Goal: Download file/media

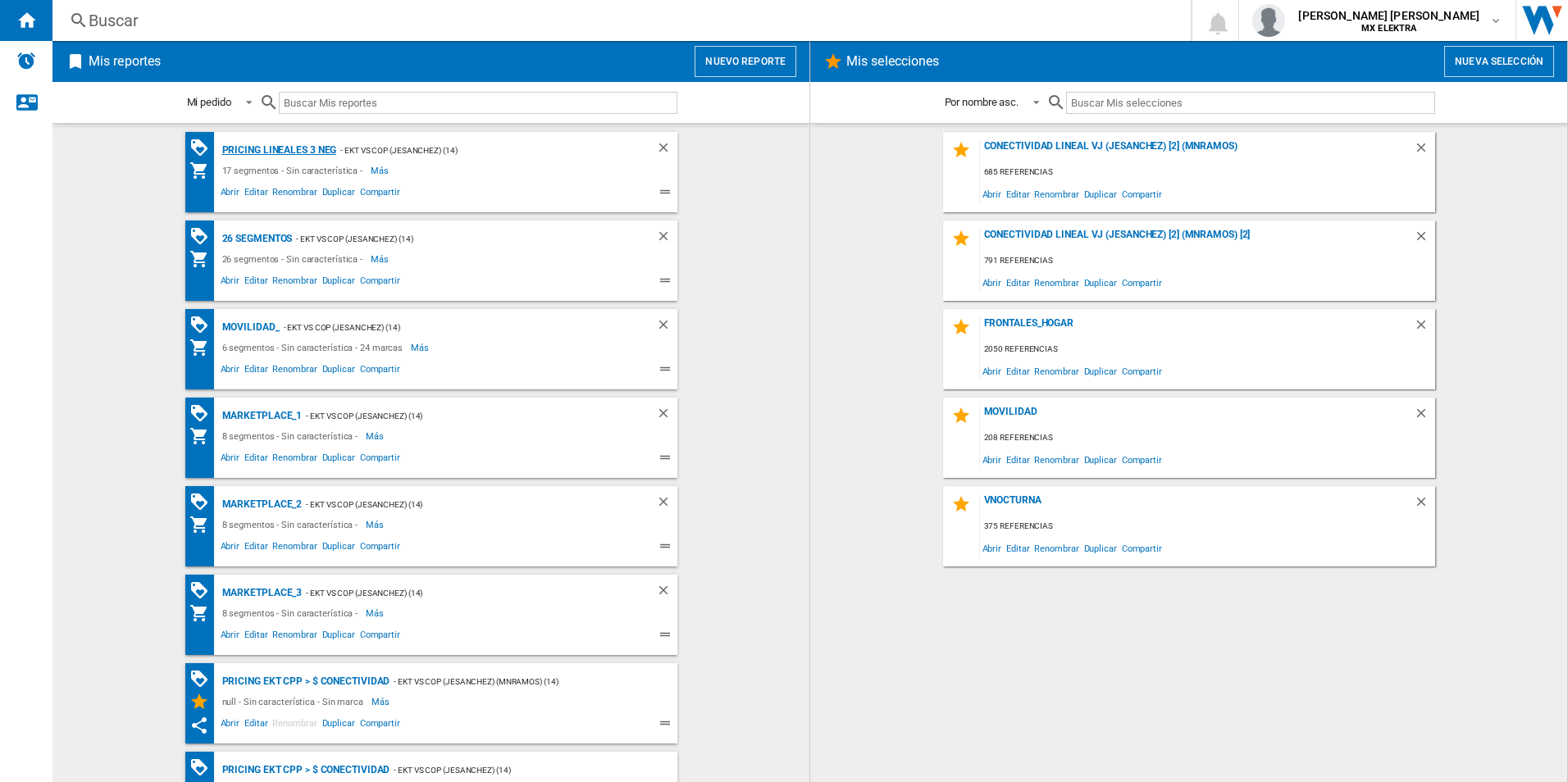
click at [257, 142] on div "Pricing lineales 3 neg" at bounding box center [277, 150] width 118 height 21
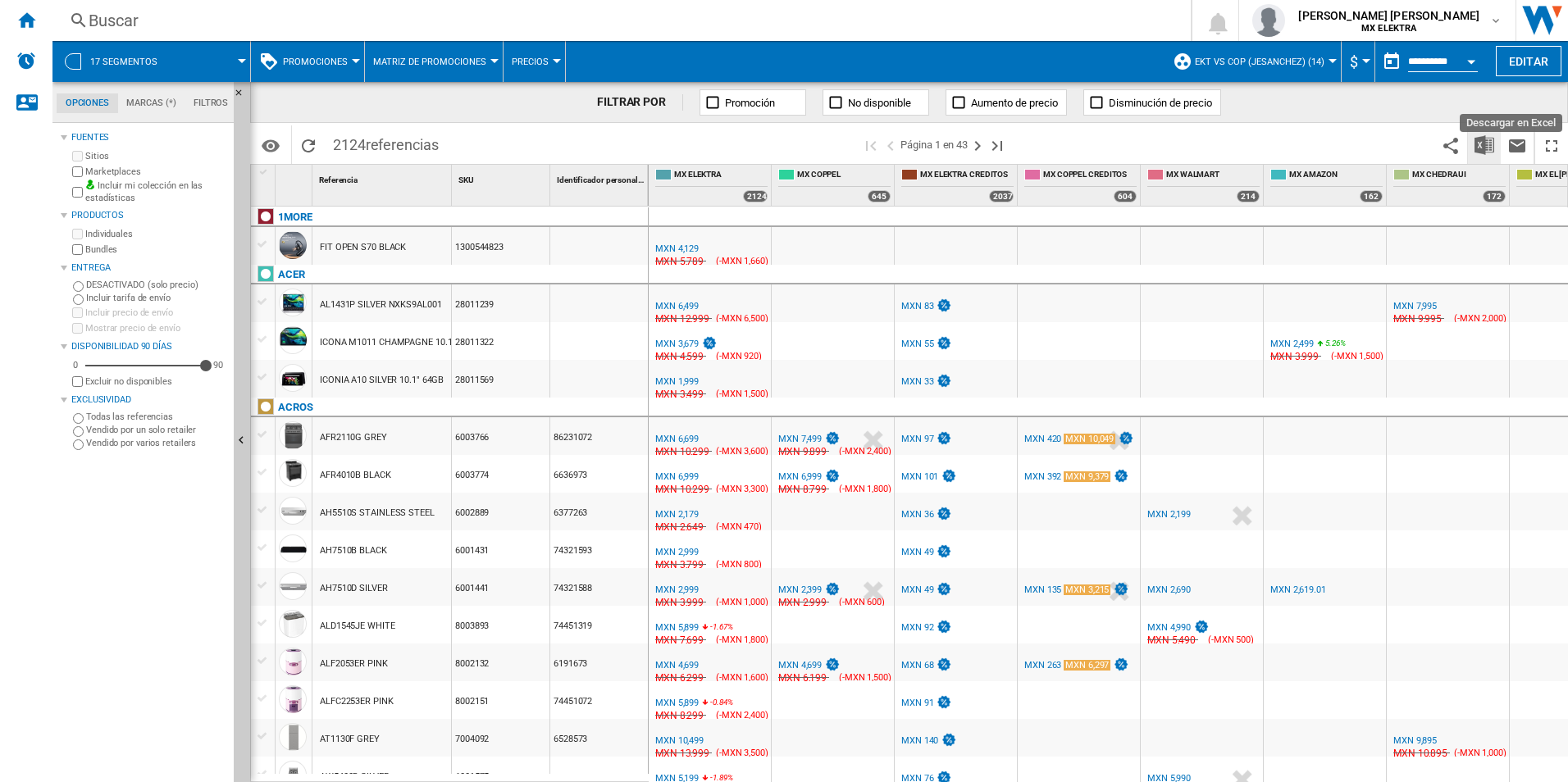
click at [1487, 145] on img "Descargar en Excel" at bounding box center [1484, 145] width 20 height 20
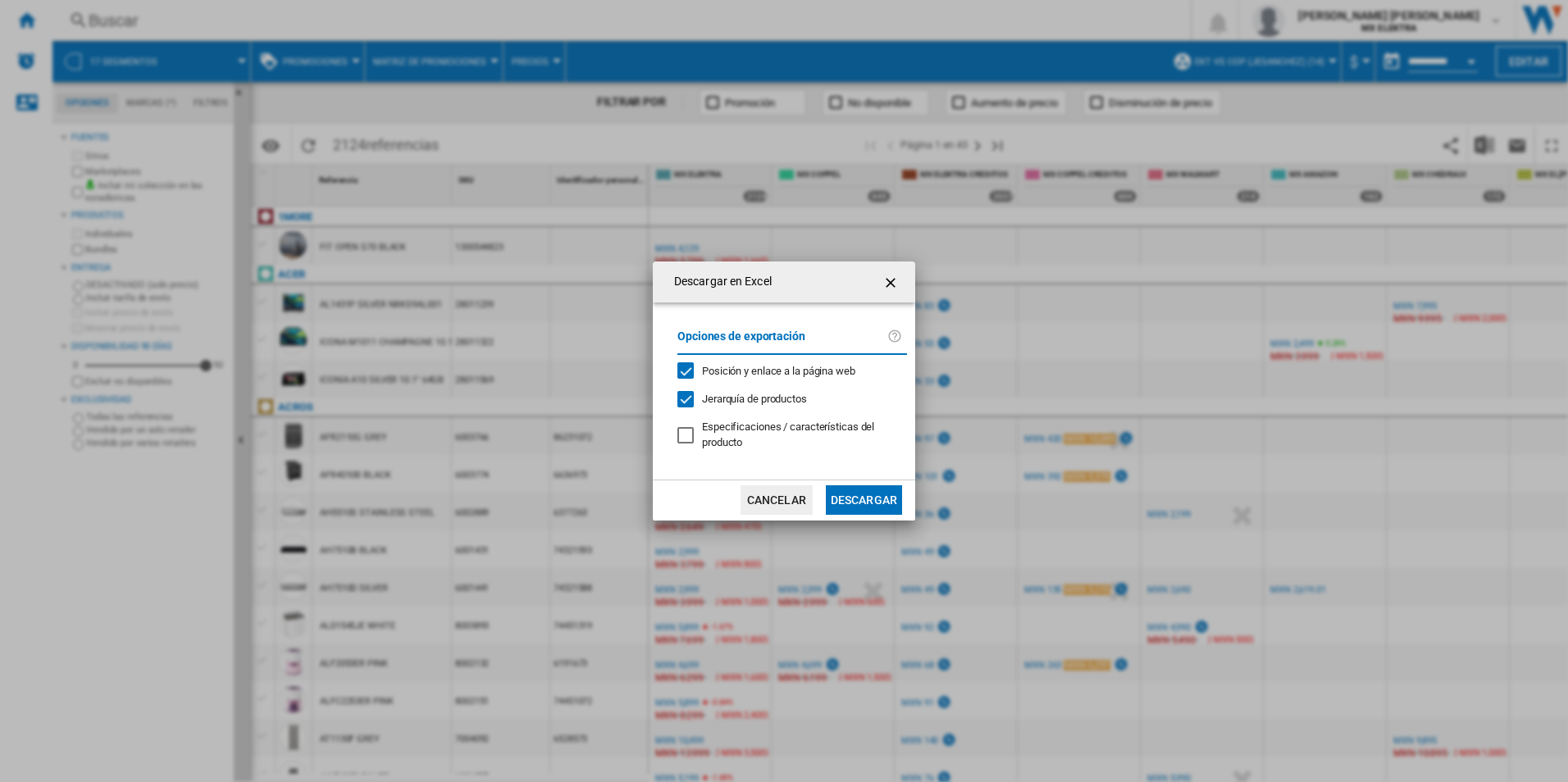
click at [863, 504] on button "Descargar" at bounding box center [863, 501] width 76 height 30
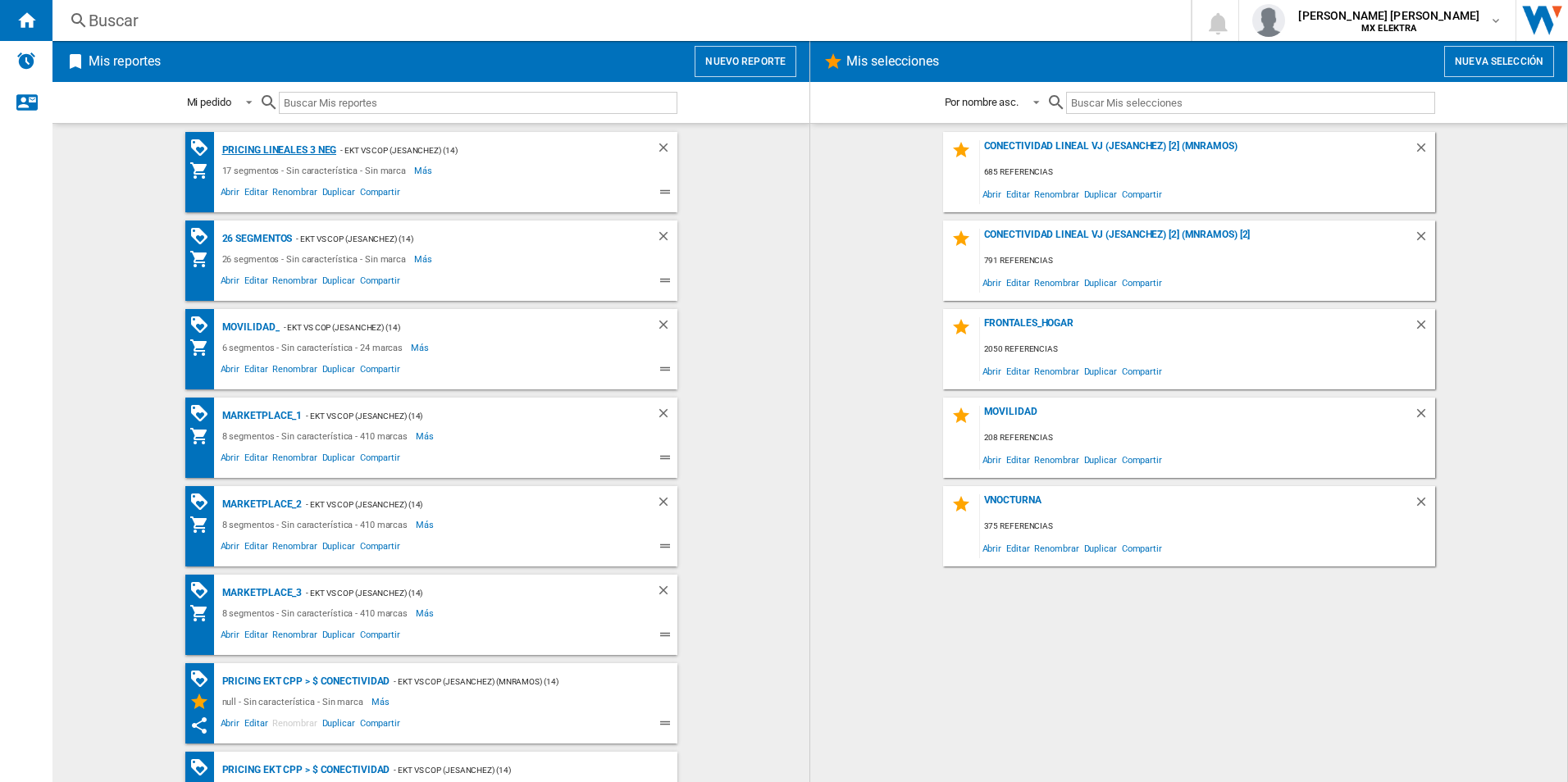
click at [284, 151] on div "Pricing lineales 3 neg" at bounding box center [277, 150] width 118 height 21
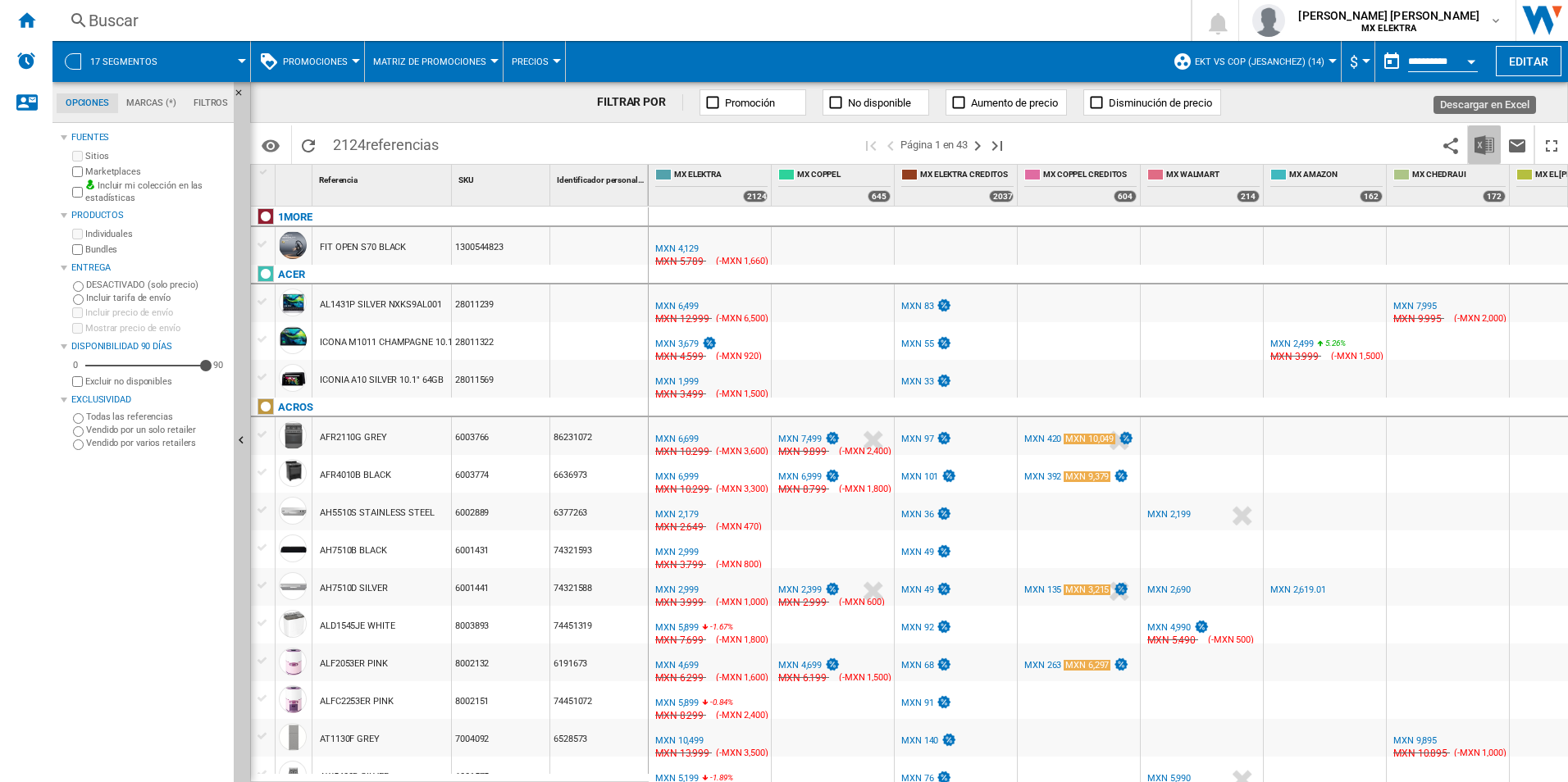
click at [1491, 143] on img "Descargar en Excel" at bounding box center [1484, 145] width 20 height 20
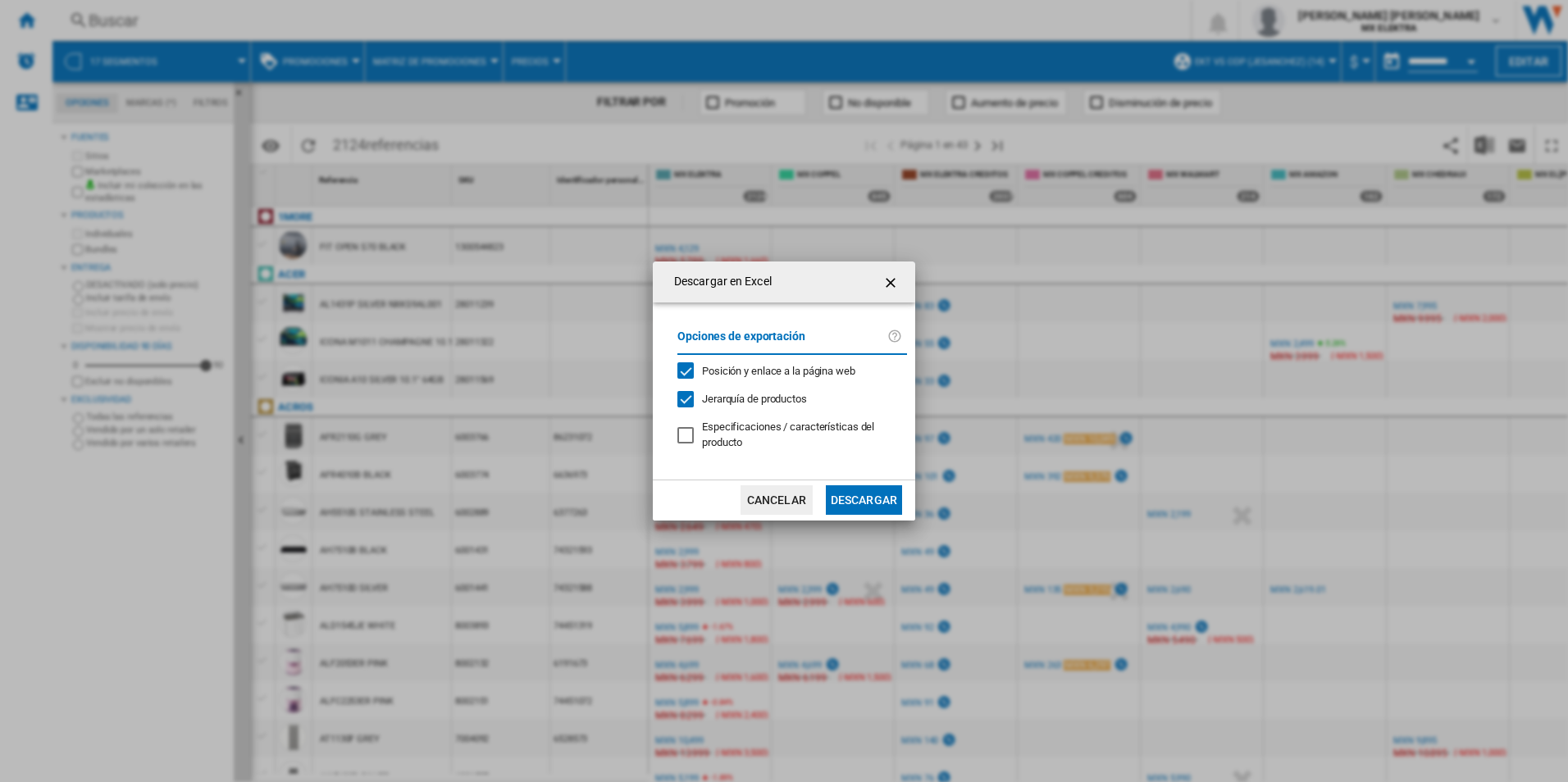
click at [884, 281] on ng-md-icon "getI18NText('BUTTONS.CLOSE_DIALOG')" at bounding box center [893, 283] width 20 height 20
